Goal: Information Seeking & Learning: Learn about a topic

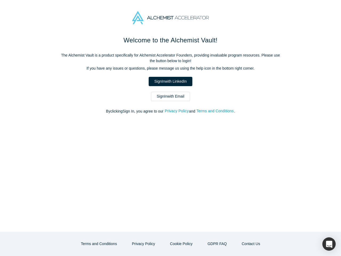
click at [170, 128] on div "Welcome to the Alchemist Vault! The Alchemist Vault is a product specifically f…" at bounding box center [170, 133] width 341 height 196
click at [177, 111] on button "Privacy Policy" at bounding box center [176, 111] width 24 height 6
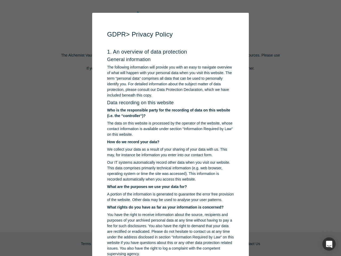
click at [145, 243] on p "You have the right to receive information about the source, recipients and purp…" at bounding box center [170, 234] width 127 height 45
click at [181, 243] on p "You have the right to receive information about the source, recipients and purp…" at bounding box center [170, 234] width 127 height 45
click at [329, 244] on div "button" at bounding box center [328, 243] width 13 height 13
